Goal: Find specific page/section

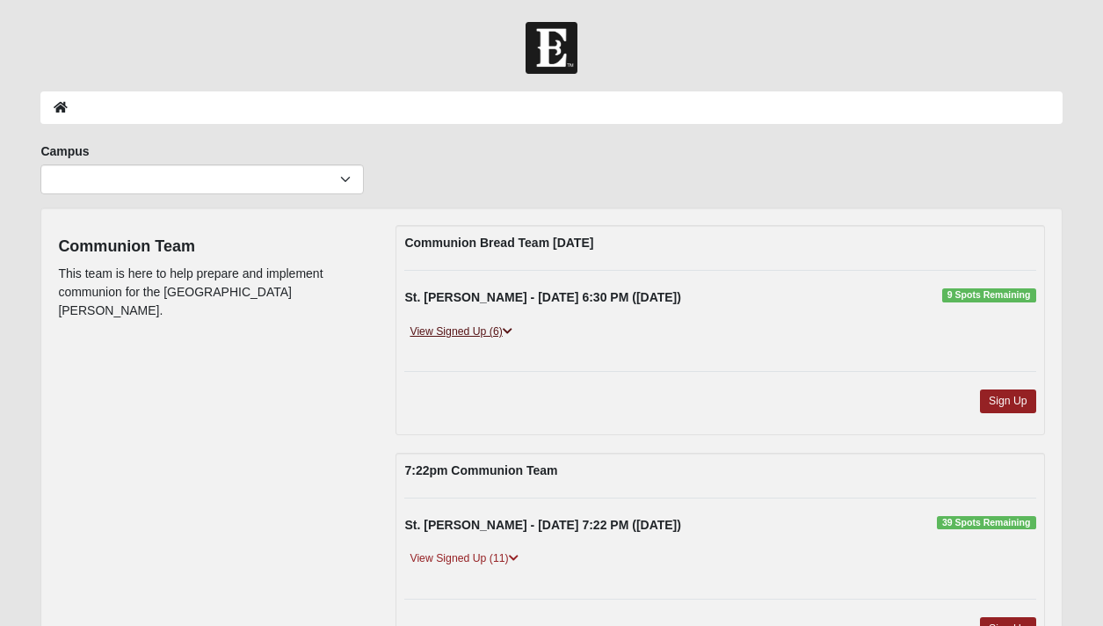
click at [476, 330] on link "View Signed Up (6)" at bounding box center [460, 332] width 113 height 18
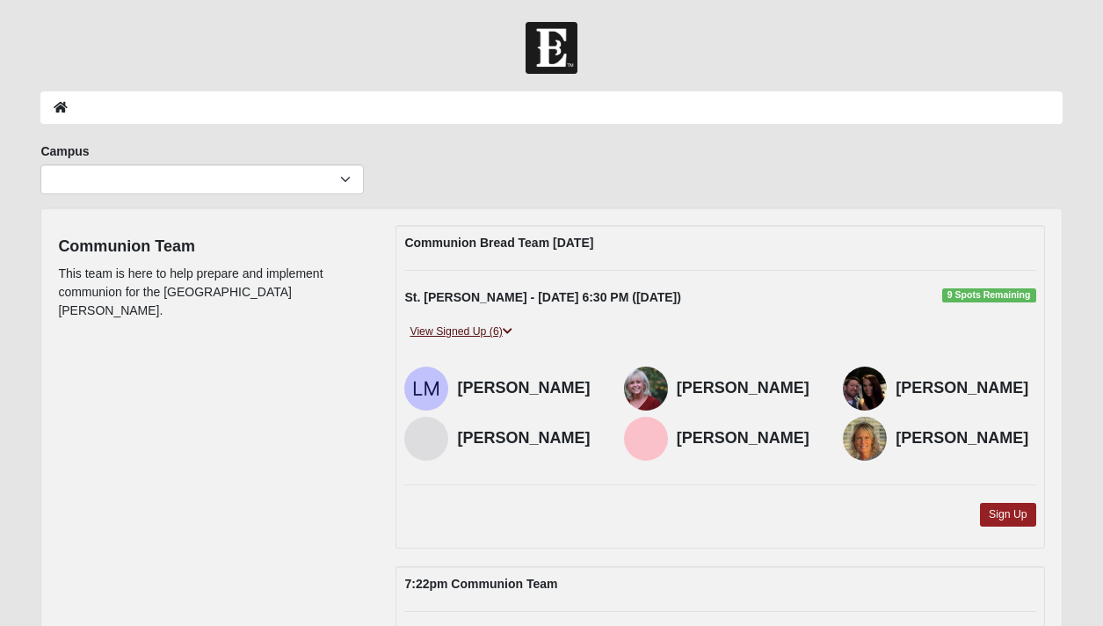
click at [476, 330] on link "View Signed Up (6)" at bounding box center [460, 332] width 113 height 18
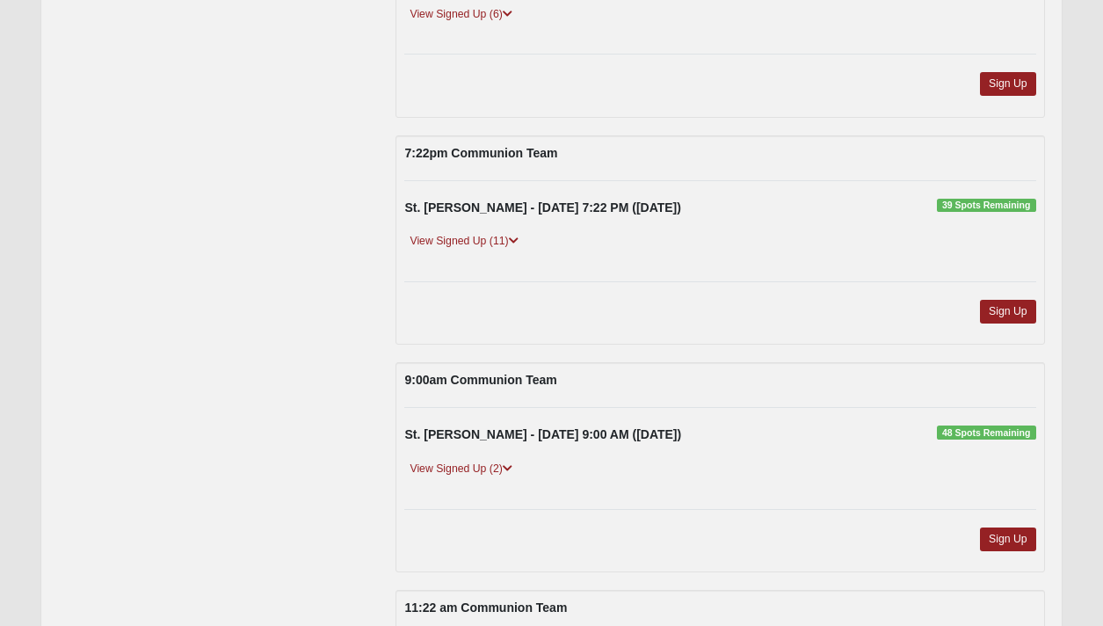
scroll to position [329, 0]
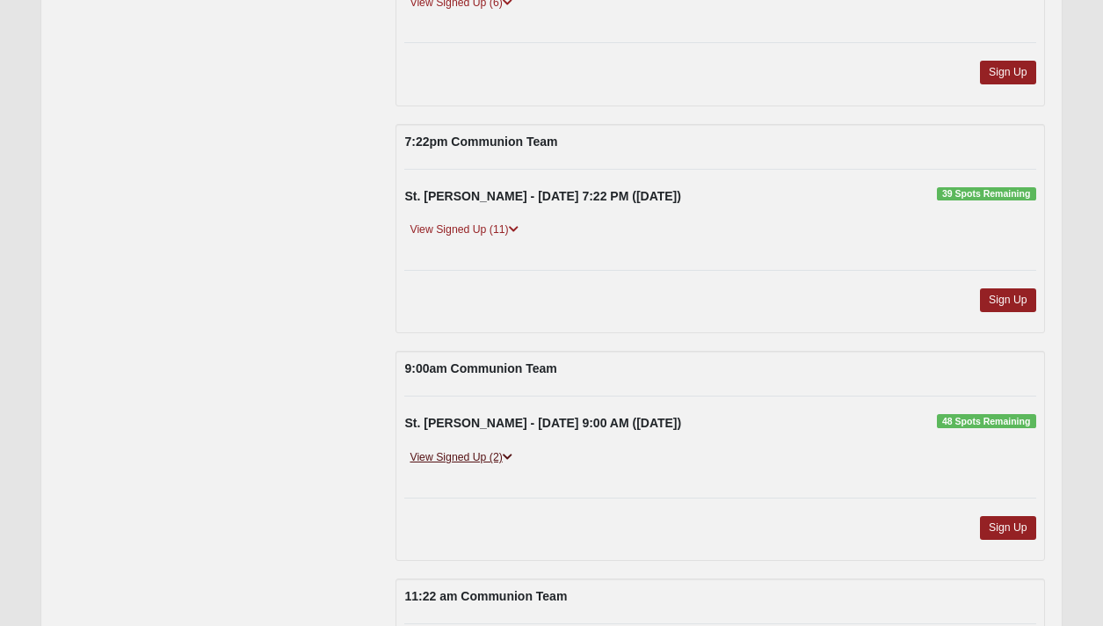
click at [494, 454] on link "View Signed Up (2)" at bounding box center [460, 457] width 113 height 18
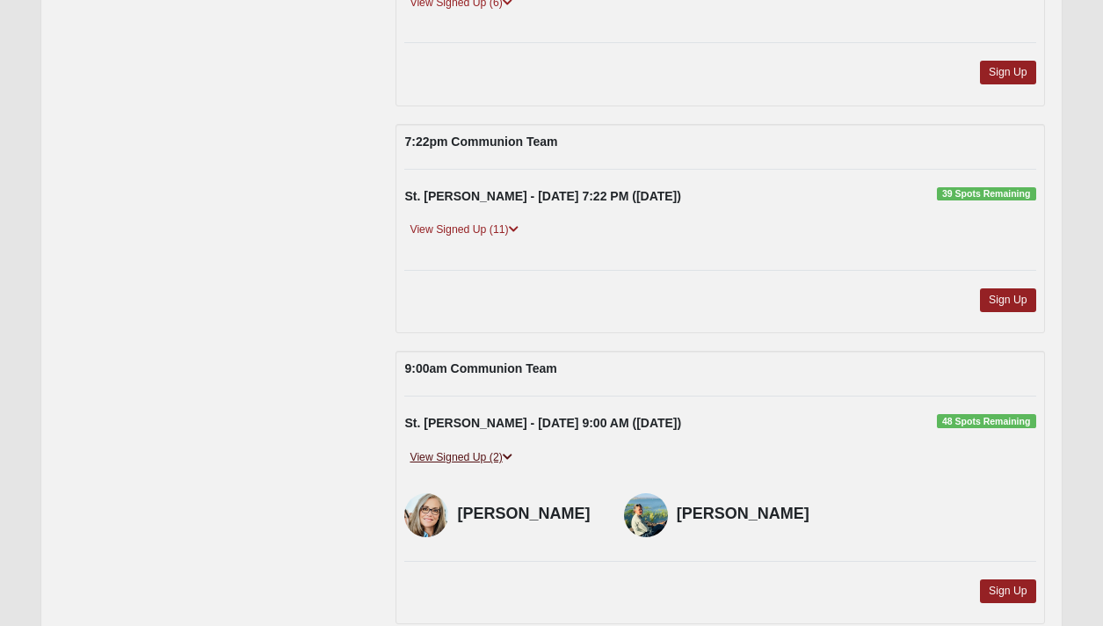
click at [494, 454] on link "View Signed Up (2)" at bounding box center [460, 457] width 113 height 18
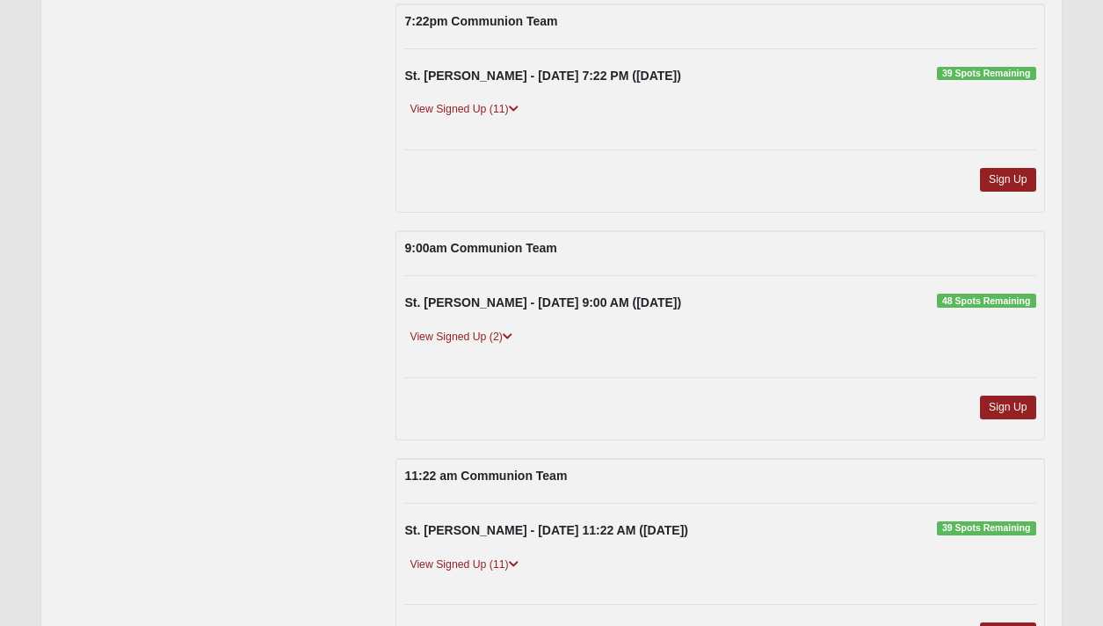
scroll to position [451, 0]
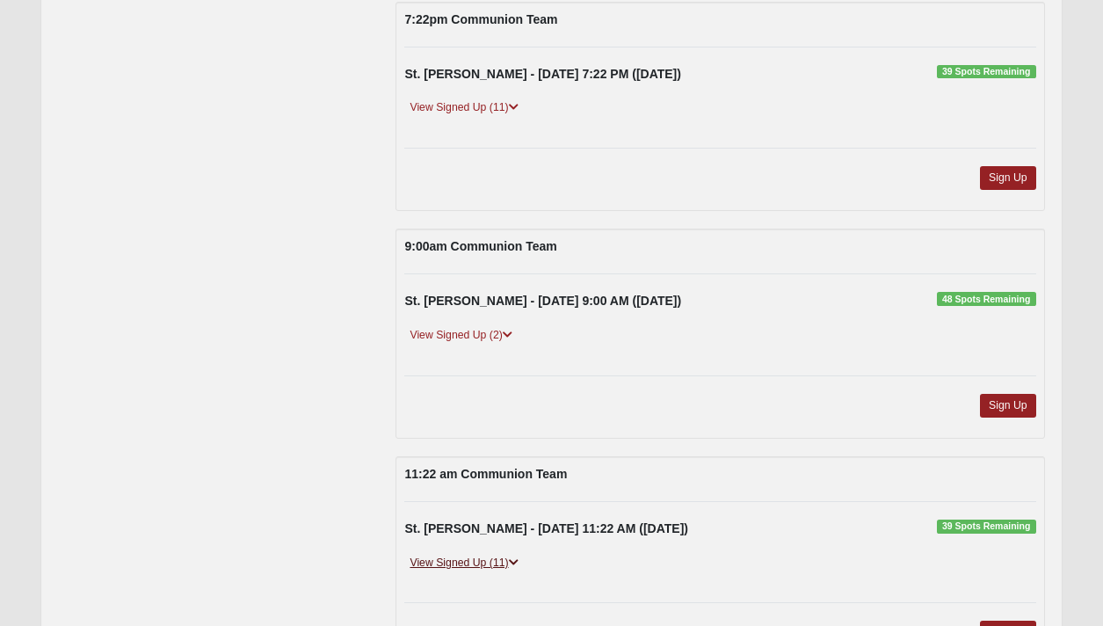
click at [507, 564] on link "View Signed Up (11)" at bounding box center [463, 563] width 119 height 18
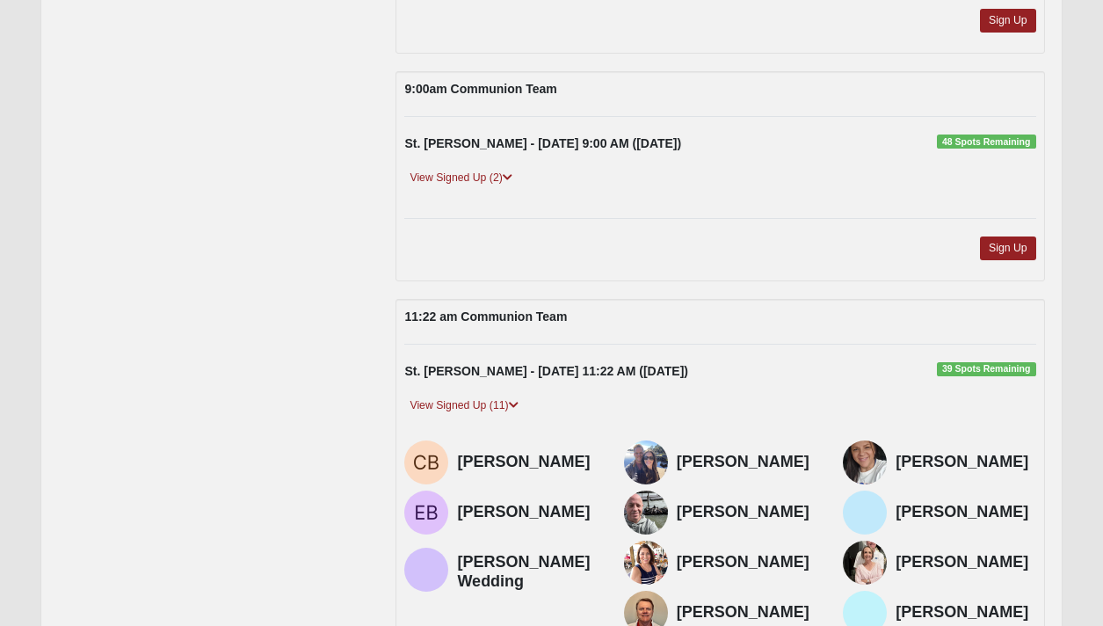
scroll to position [612, 0]
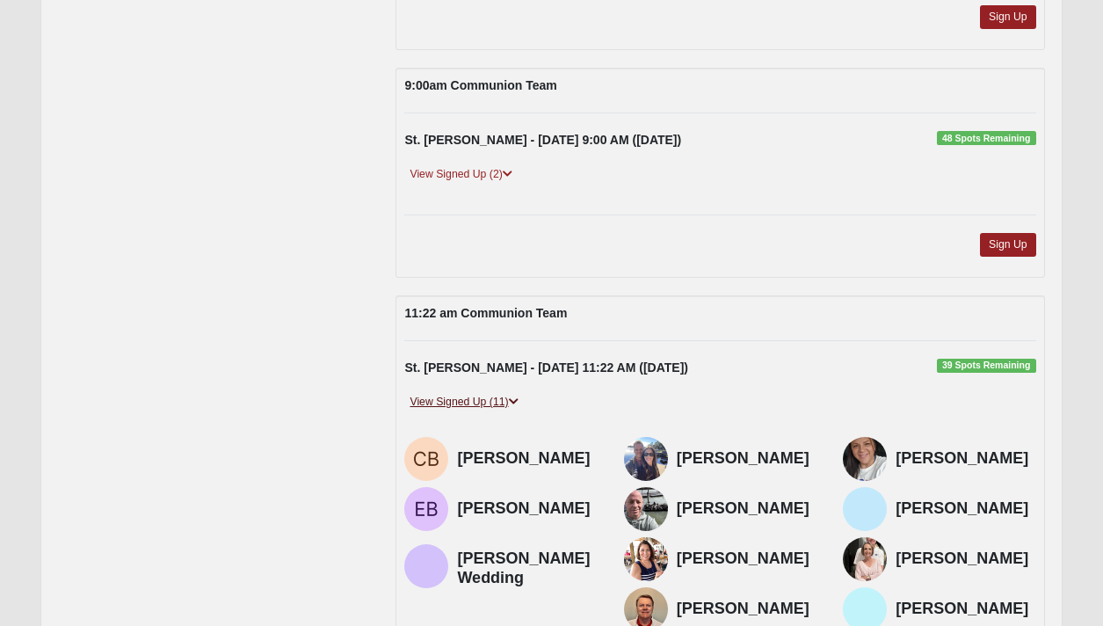
click at [505, 395] on link "View Signed Up (11)" at bounding box center [463, 402] width 119 height 18
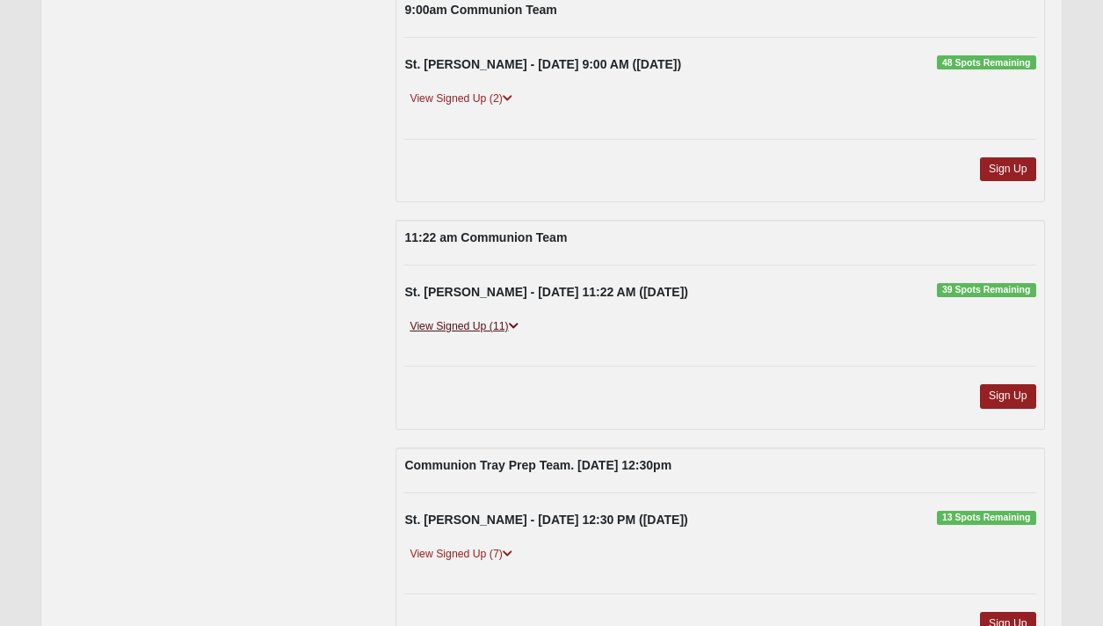
scroll to position [708, 0]
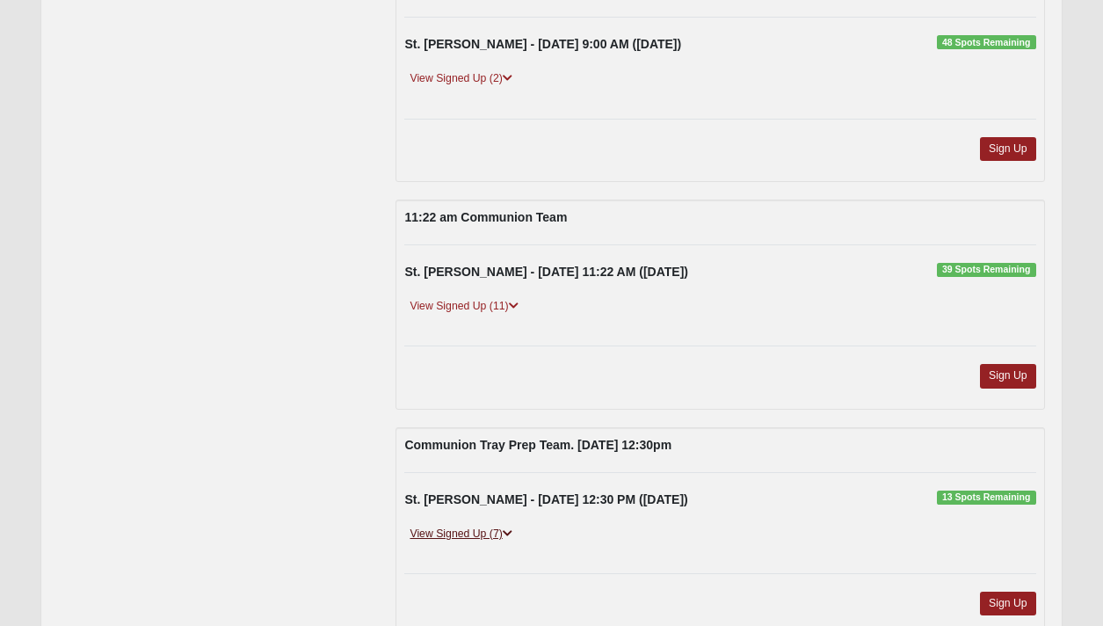
click at [501, 536] on link "View Signed Up (7)" at bounding box center [460, 534] width 113 height 18
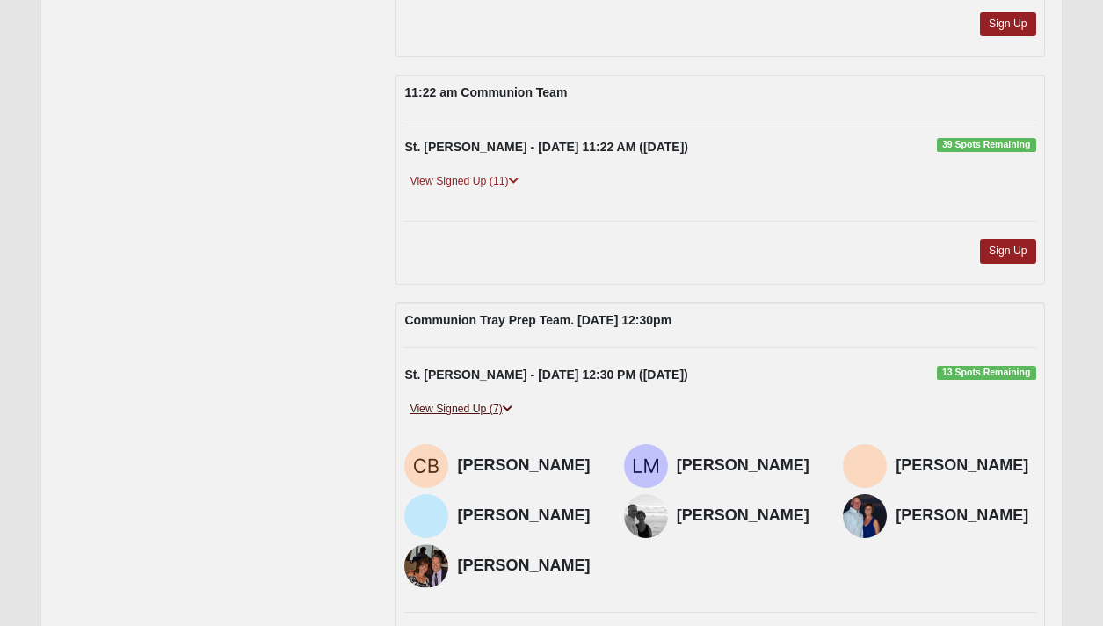
scroll to position [834, 0]
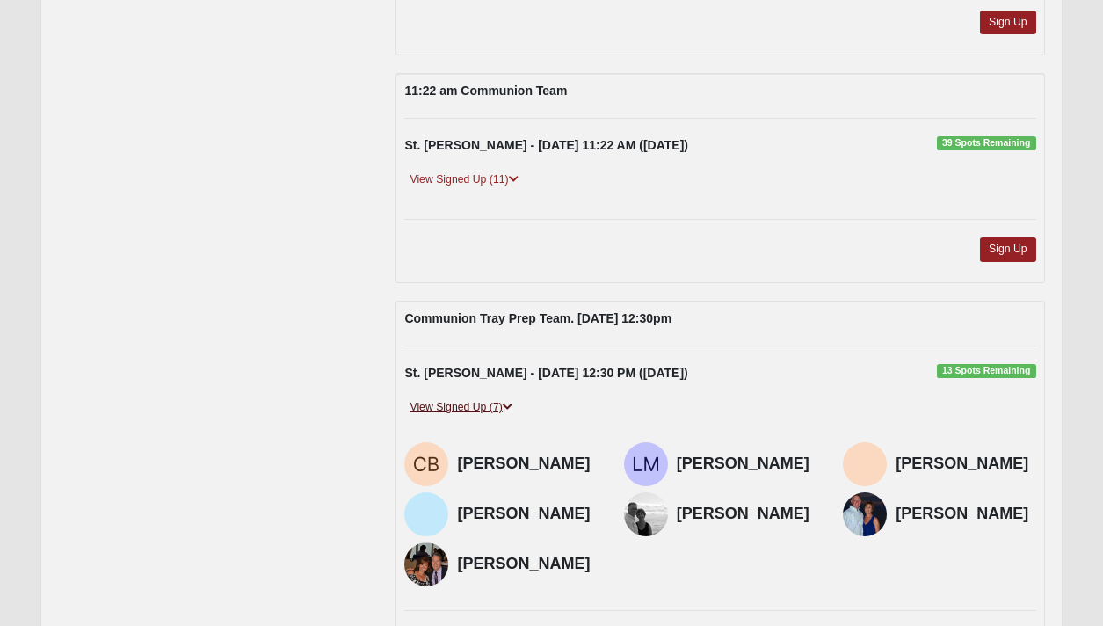
click at [487, 408] on link "View Signed Up (7)" at bounding box center [460, 407] width 113 height 18
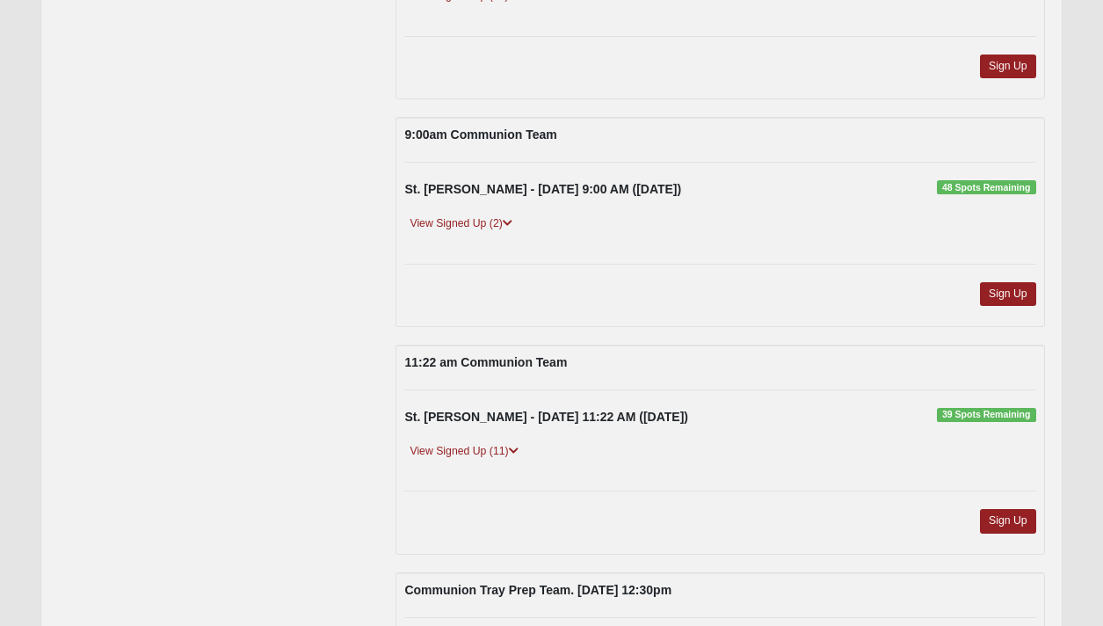
scroll to position [0, 0]
